Goal: Task Accomplishment & Management: Manage account settings

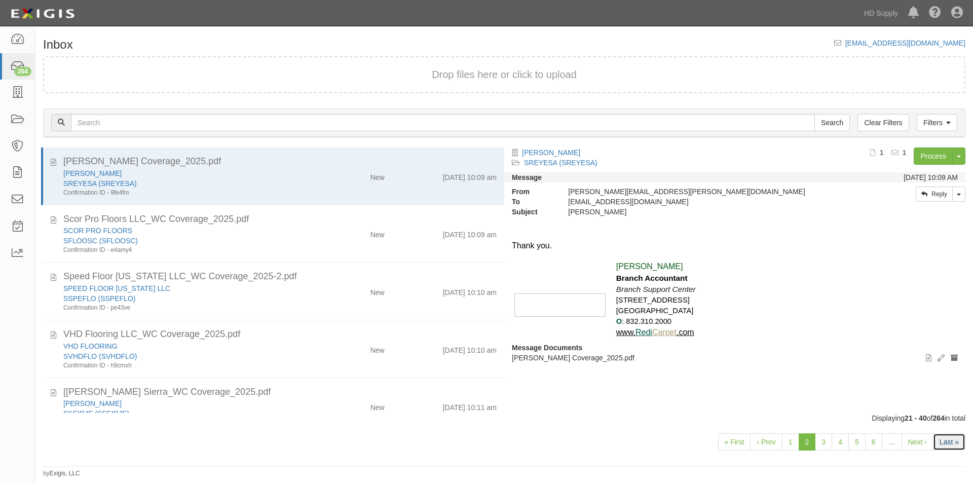
click at [944, 440] on link "Last »" at bounding box center [949, 441] width 32 height 17
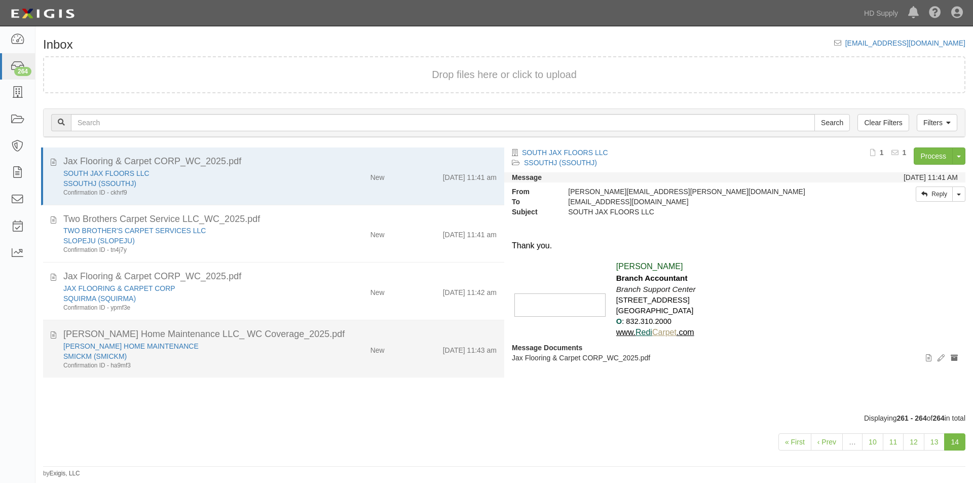
click at [299, 354] on div "SMICKM (SMICKM)" at bounding box center [186, 356] width 246 height 10
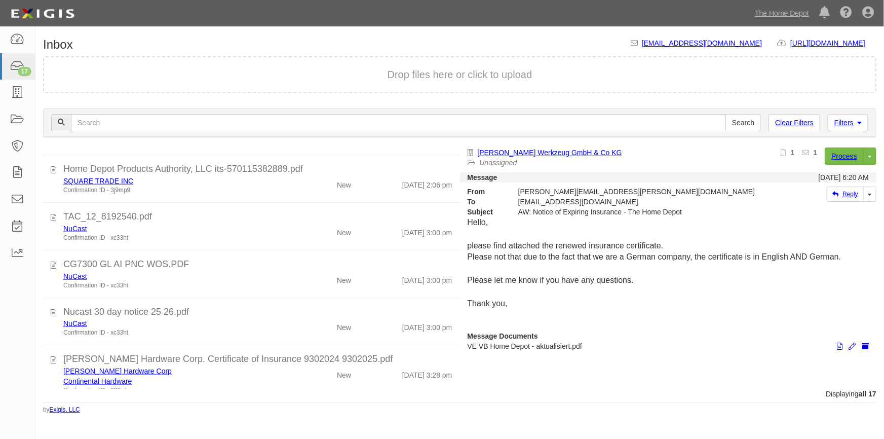
scroll to position [619, 0]
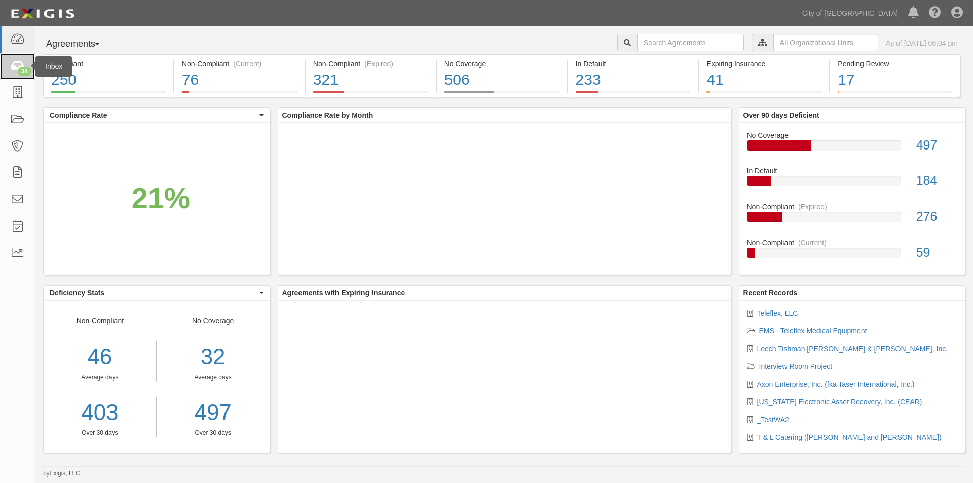
click at [18, 65] on icon at bounding box center [17, 67] width 14 height 12
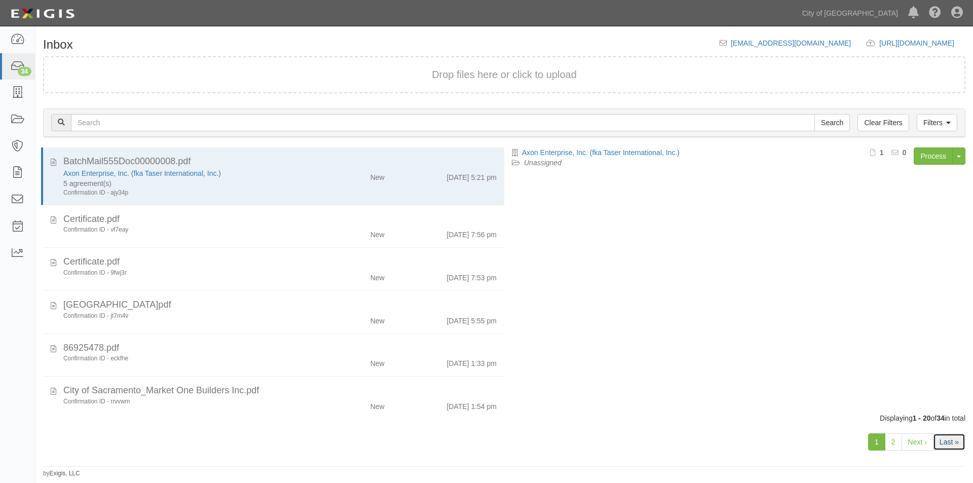
click at [953, 437] on link "Last »" at bounding box center [949, 441] width 32 height 17
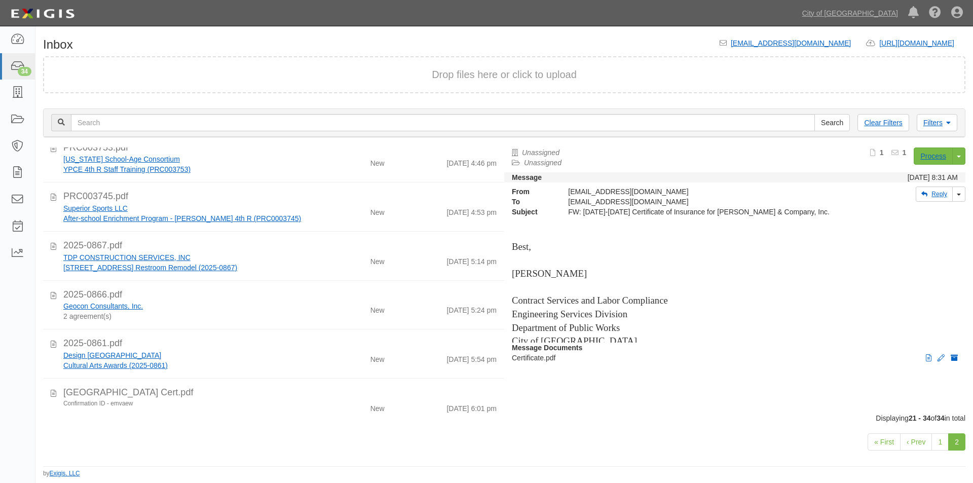
scroll to position [376, 0]
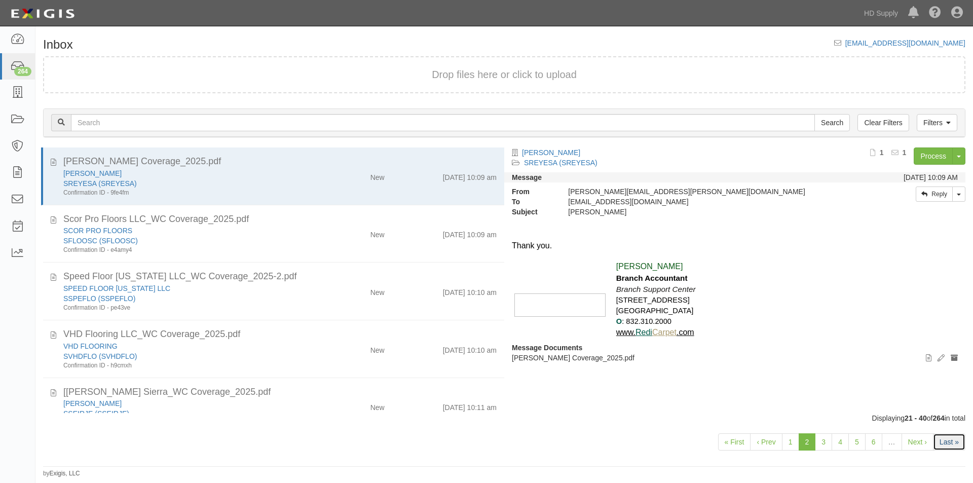
click at [947, 442] on link "Last »" at bounding box center [949, 441] width 32 height 17
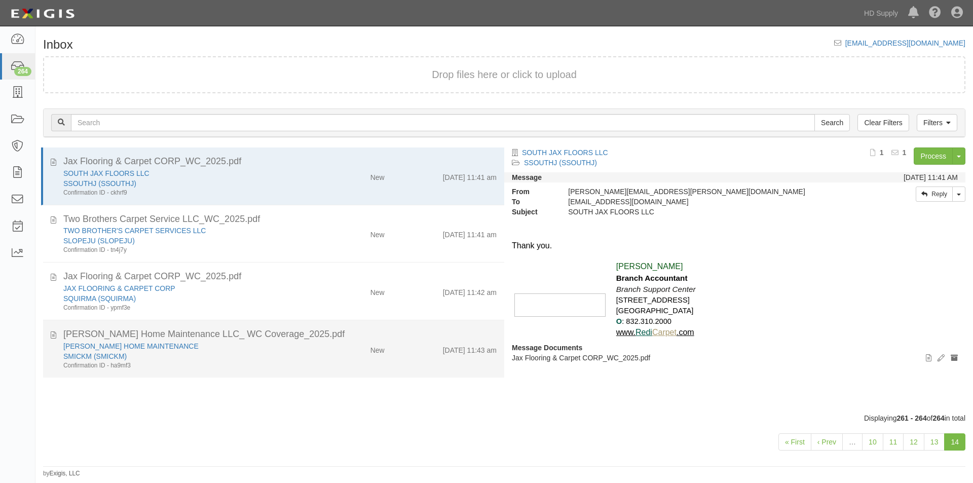
click at [183, 345] on div "[PERSON_NAME] HOME MAINTENANCE" at bounding box center [186, 346] width 246 height 10
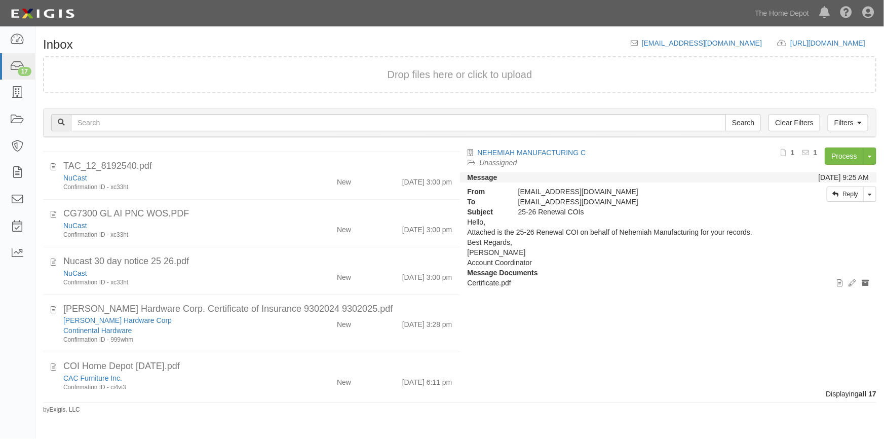
scroll to position [619, 0]
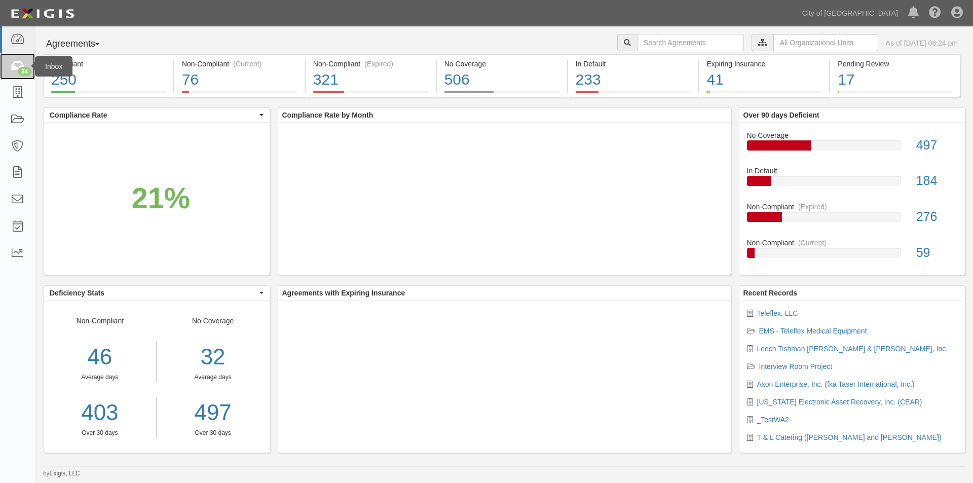
click at [13, 70] on icon at bounding box center [17, 67] width 14 height 12
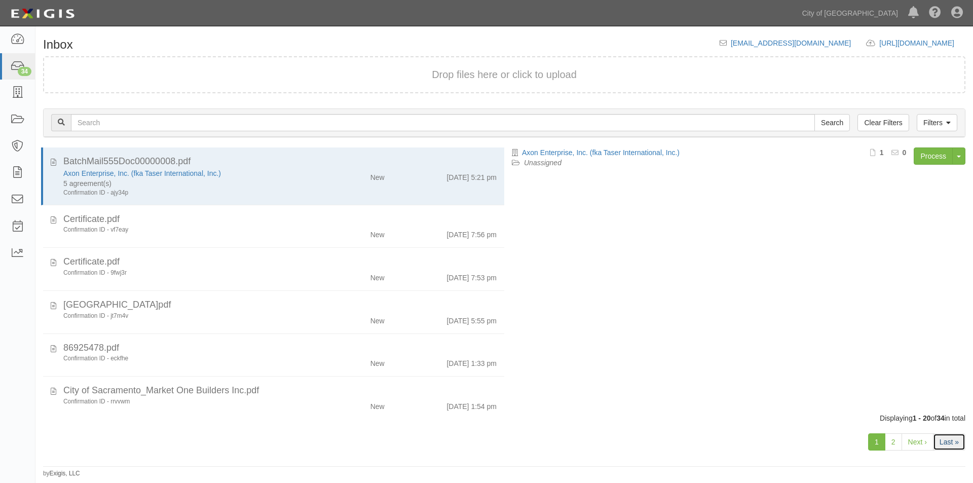
click at [936, 440] on link "Last »" at bounding box center [949, 441] width 32 height 17
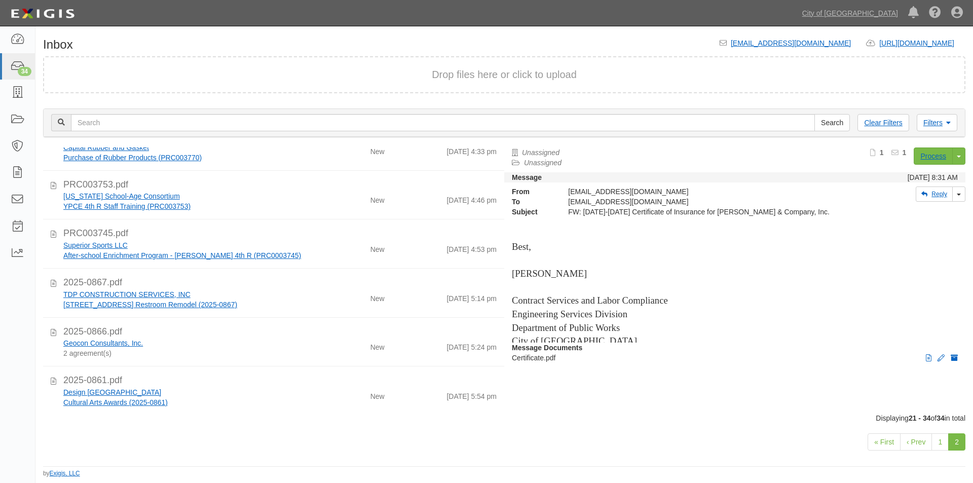
scroll to position [376, 0]
